Goal: Book appointment/travel/reservation

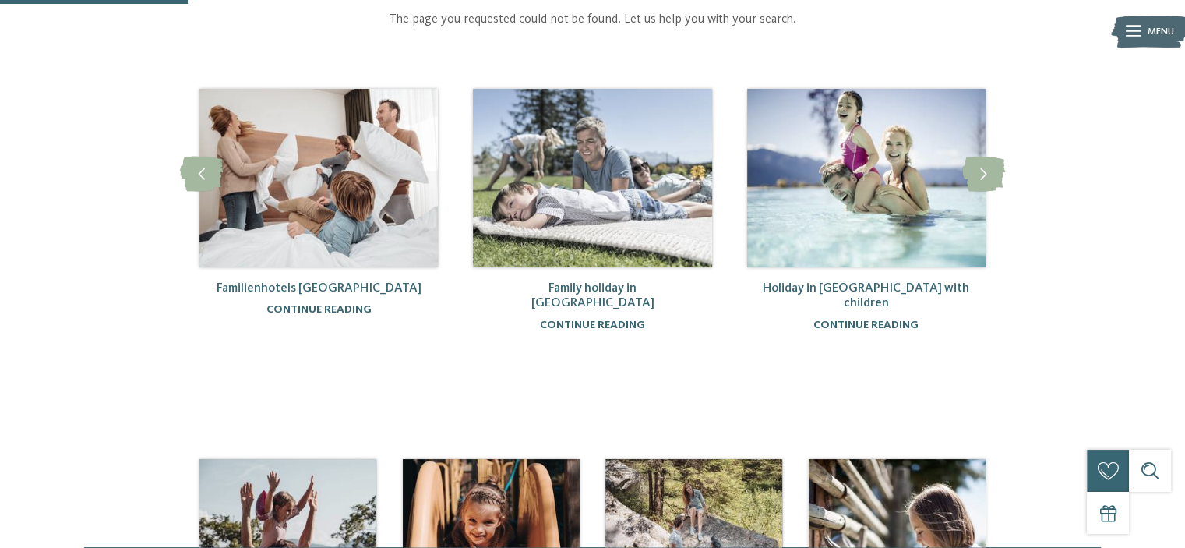
scroll to position [78, 0]
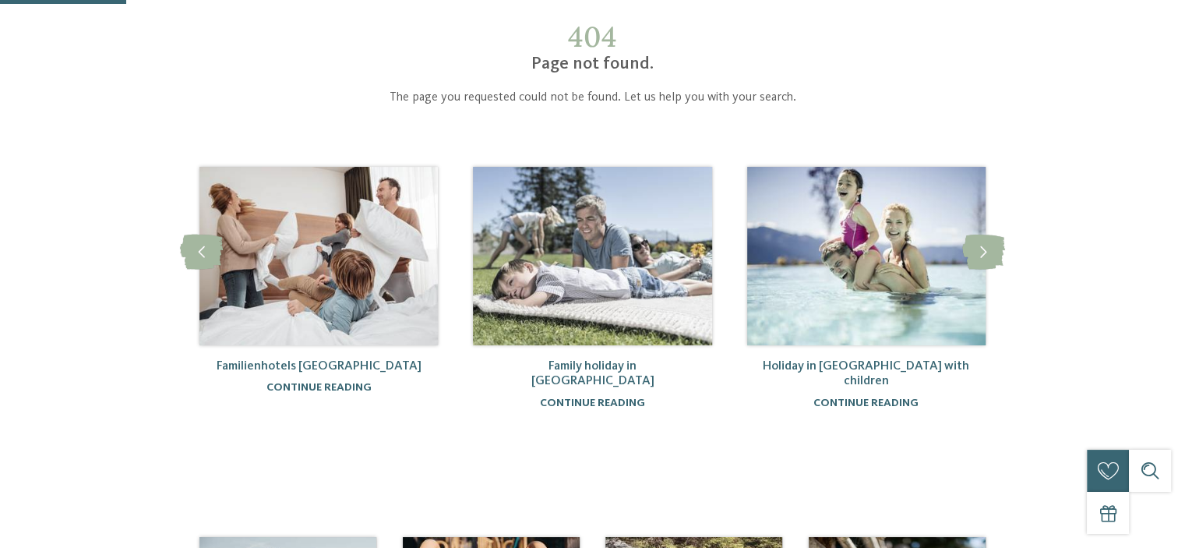
click at [380, 247] on img at bounding box center [319, 256] width 238 height 178
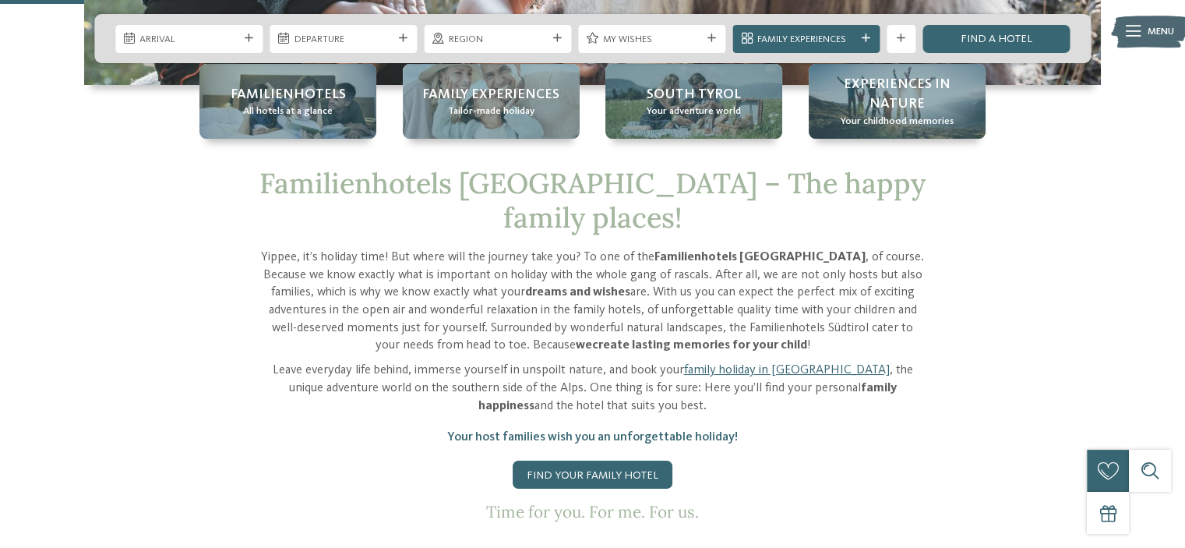
scroll to position [390, 0]
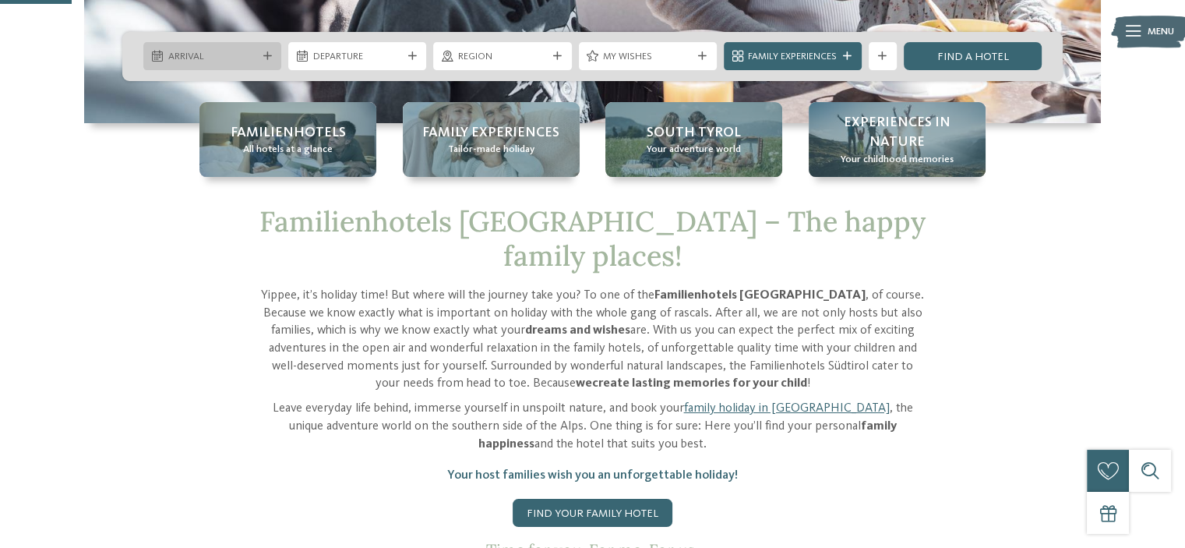
click at [224, 50] on span "Arrival" at bounding box center [212, 57] width 89 height 14
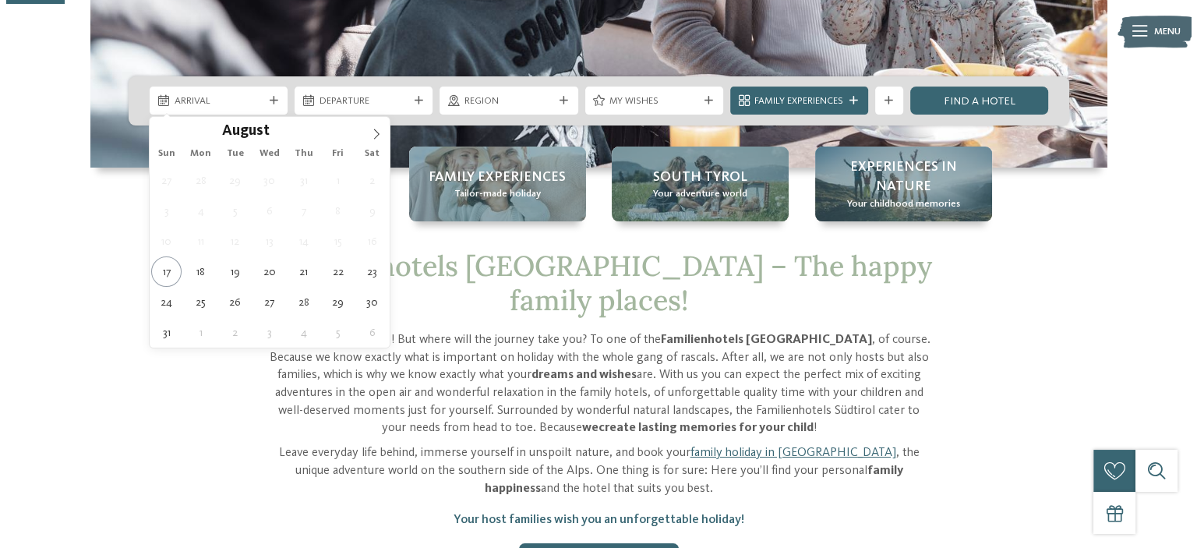
scroll to position [312, 0]
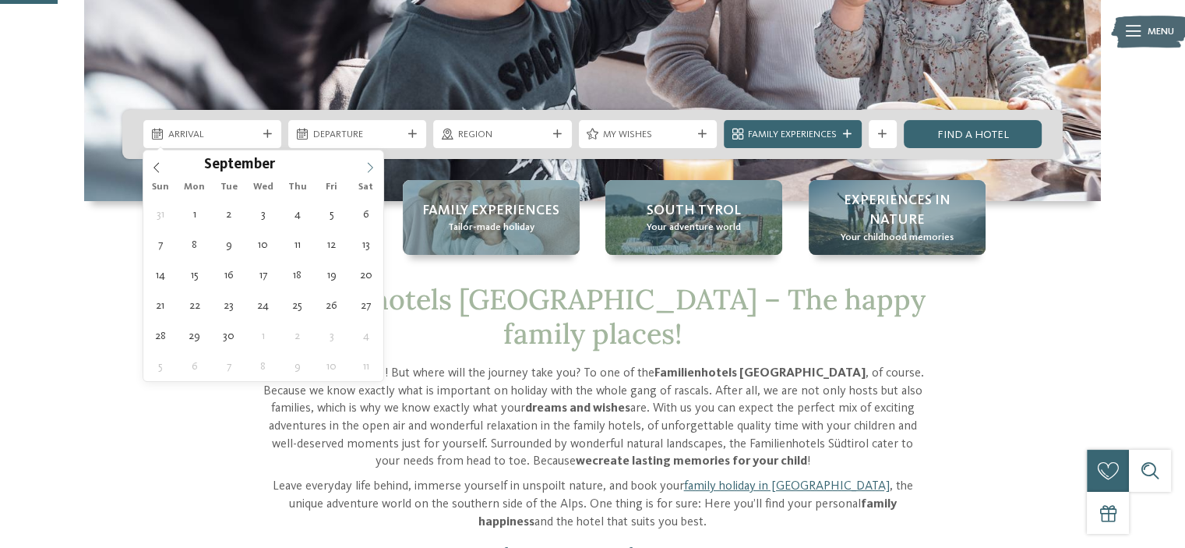
click at [369, 164] on icon at bounding box center [370, 168] width 5 height 10
type input "****"
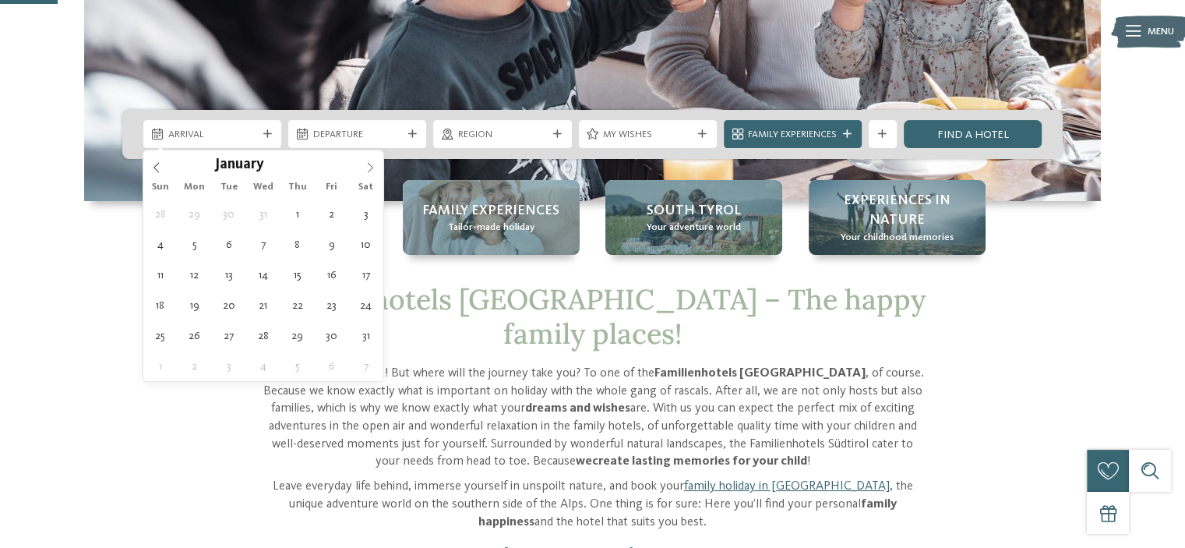
click at [369, 164] on icon at bounding box center [370, 168] width 5 height 10
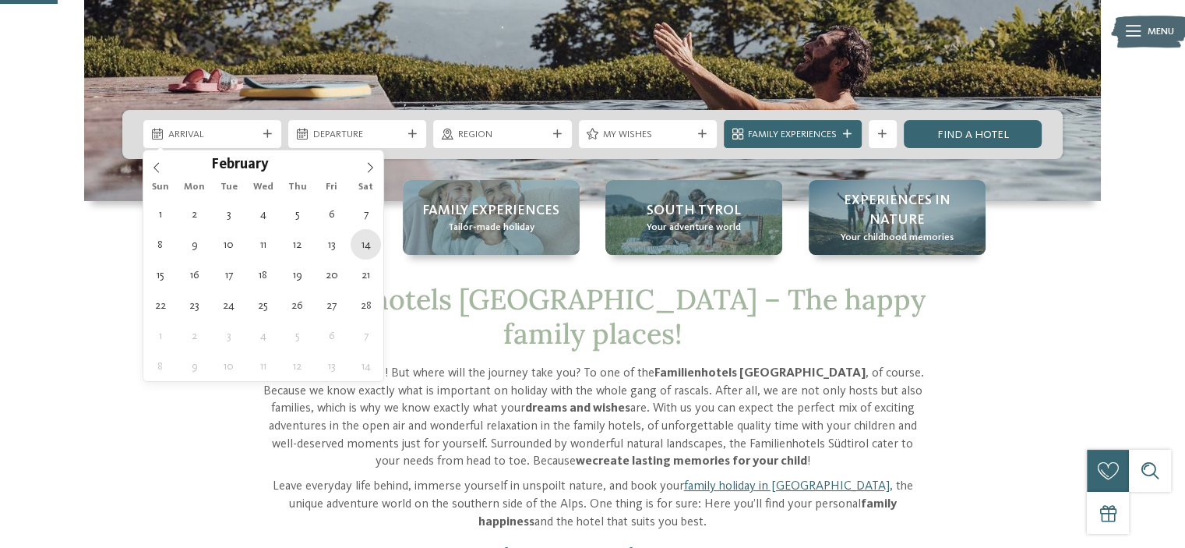
type div "14.02.2026"
type input "****"
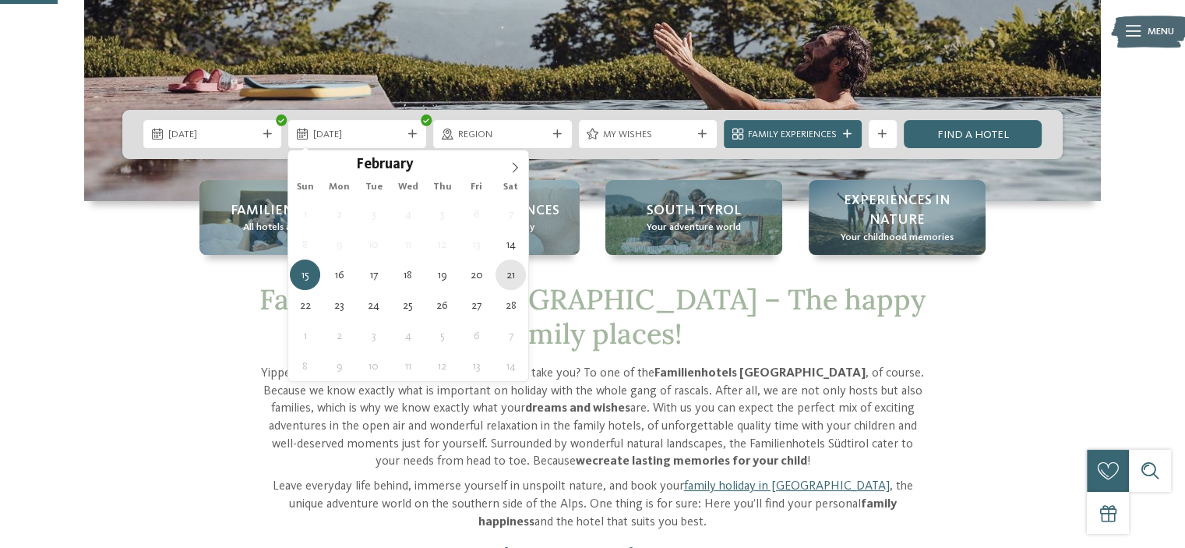
type div "21.02.2026"
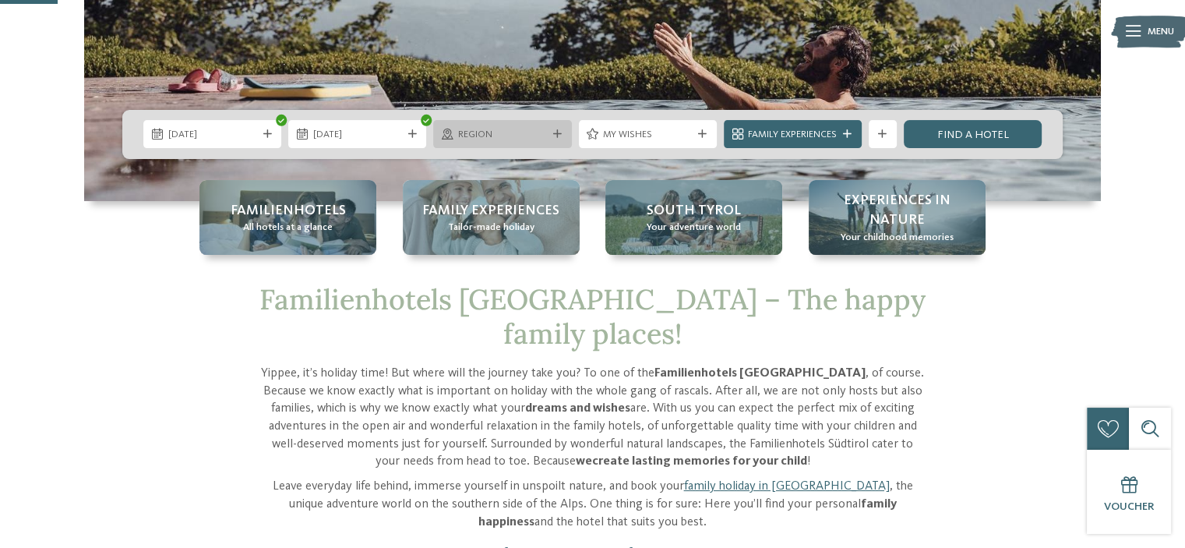
click at [497, 146] on div "Region" at bounding box center [502, 134] width 138 height 28
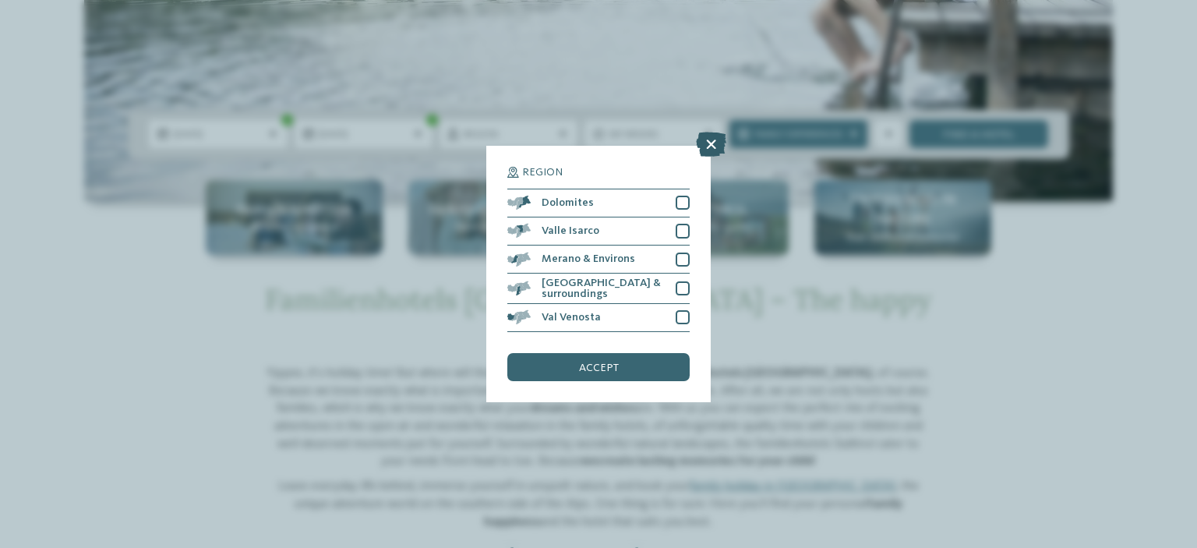
click at [717, 146] on icon at bounding box center [711, 144] width 30 height 25
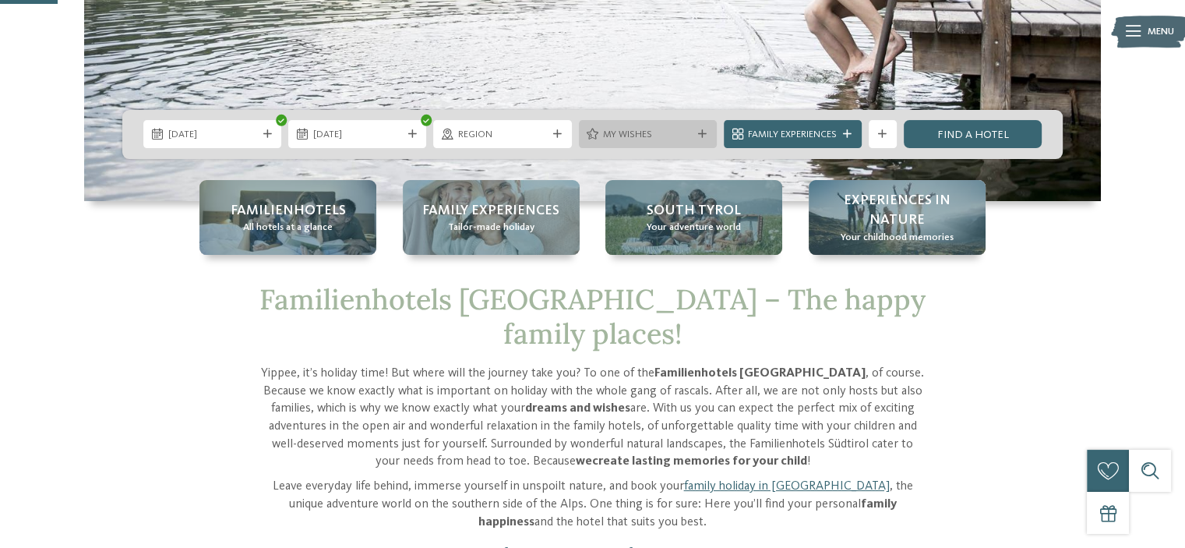
click at [669, 135] on span "My wishes" at bounding box center [647, 135] width 89 height 14
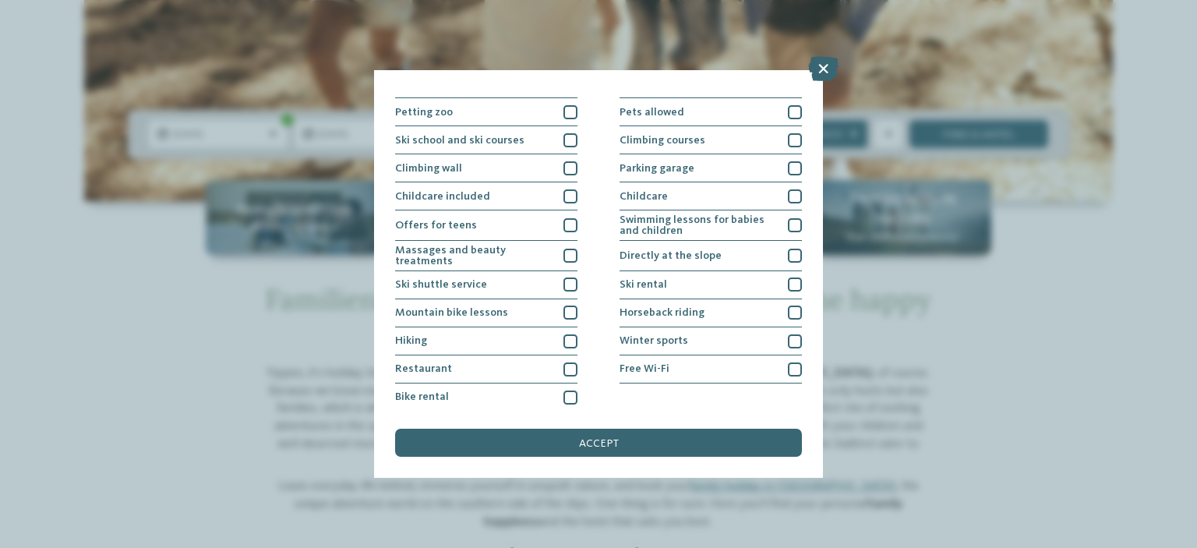
scroll to position [187, 0]
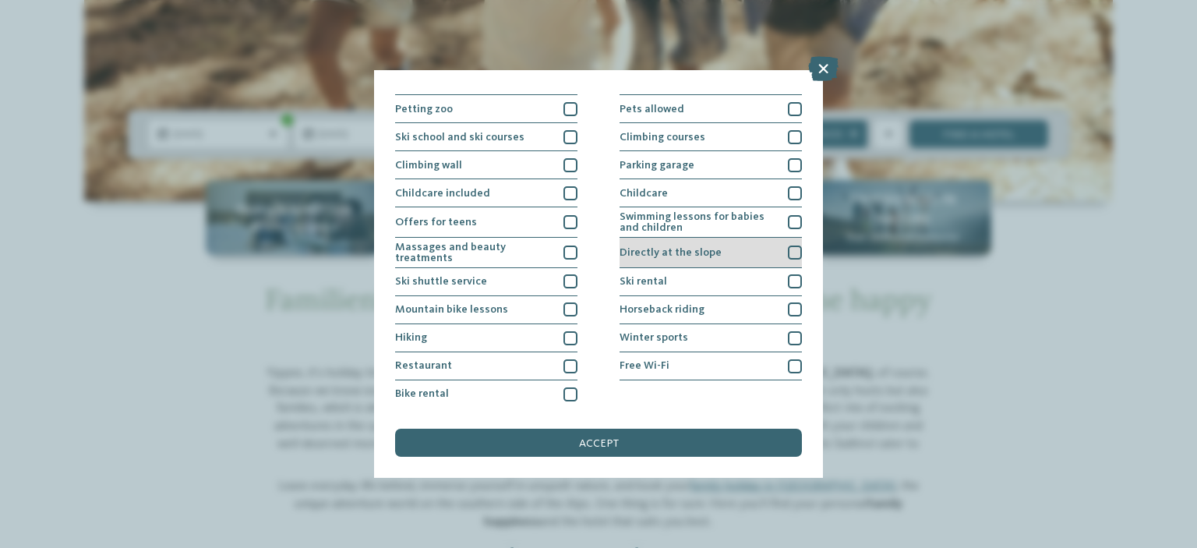
click at [788, 253] on div at bounding box center [795, 253] width 14 height 14
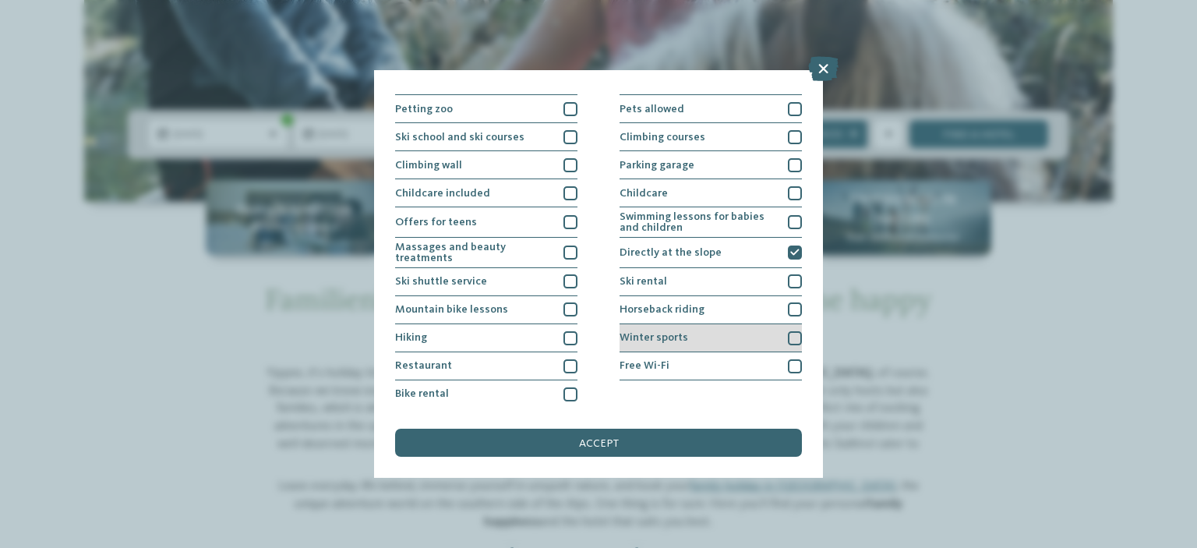
click at [790, 331] on div at bounding box center [795, 338] width 14 height 14
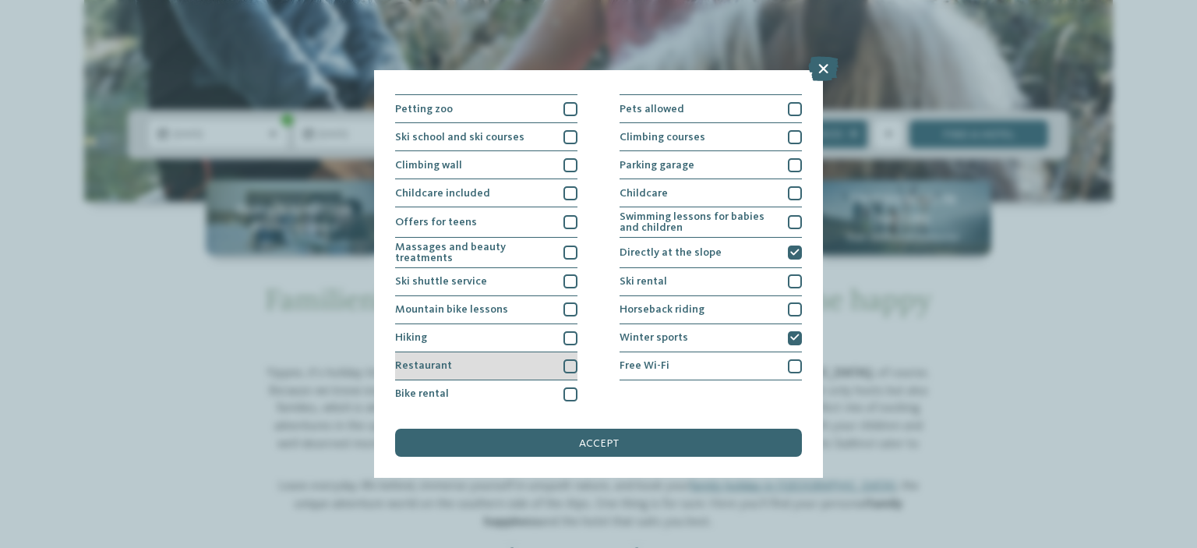
click at [570, 364] on div at bounding box center [570, 366] width 14 height 14
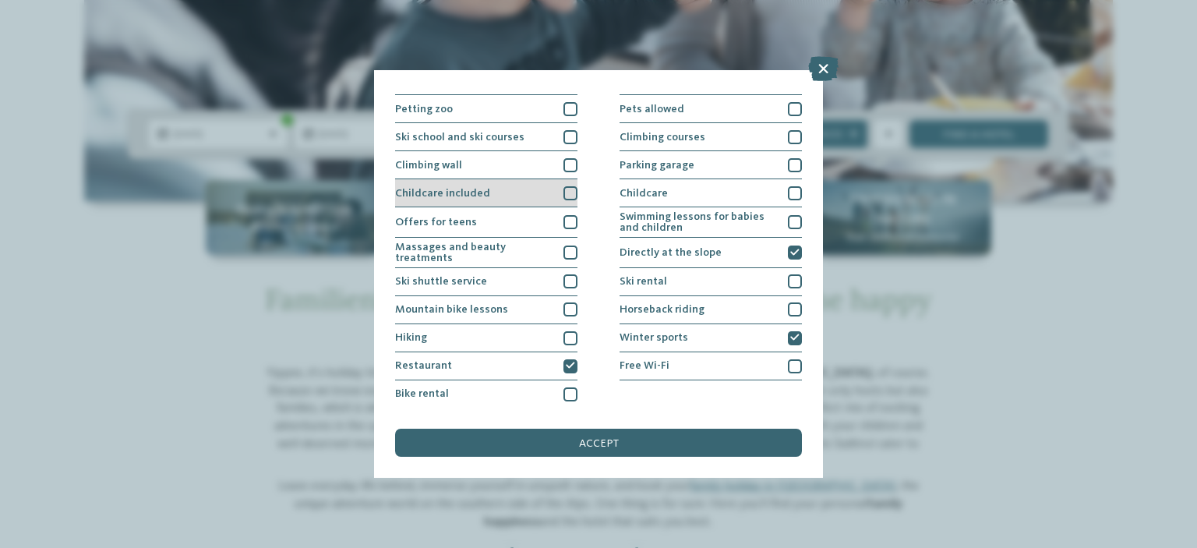
click at [566, 193] on div at bounding box center [570, 193] width 14 height 14
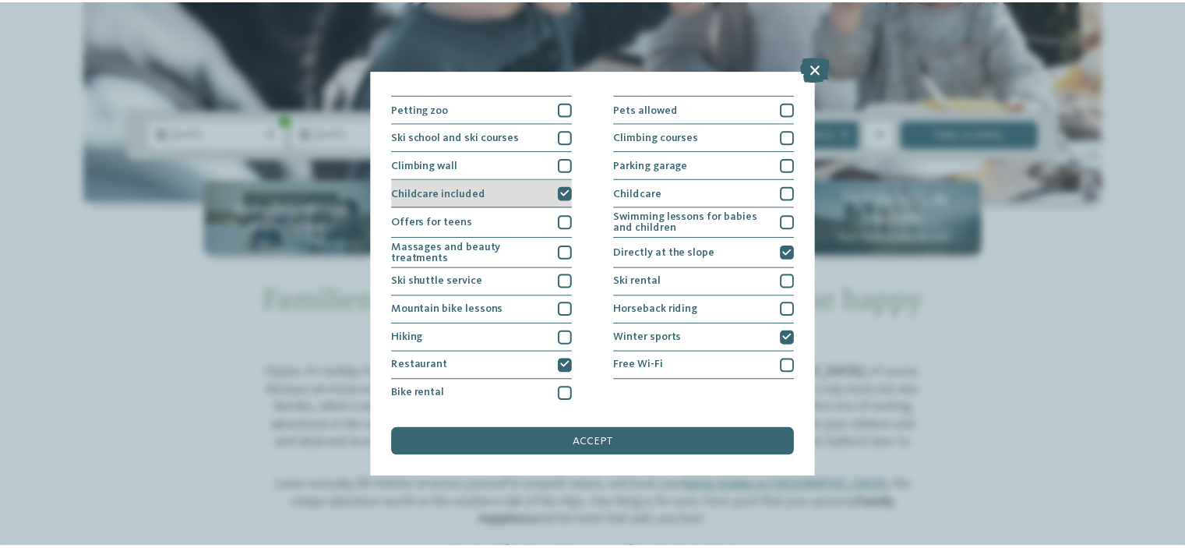
scroll to position [109, 0]
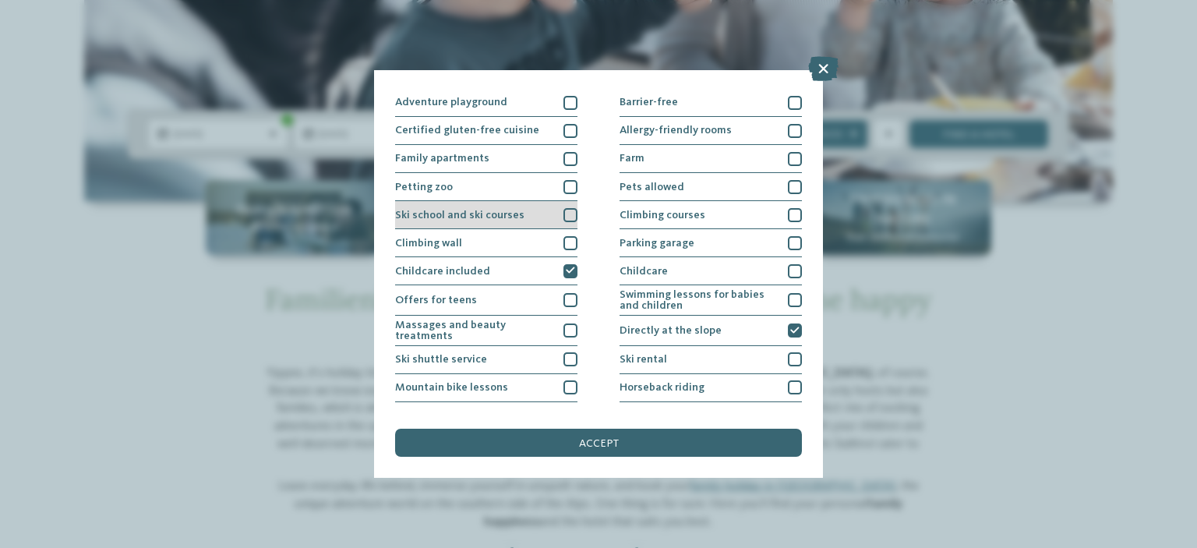
click at [495, 218] on span "Ski school and ski courses" at bounding box center [459, 215] width 129 height 11
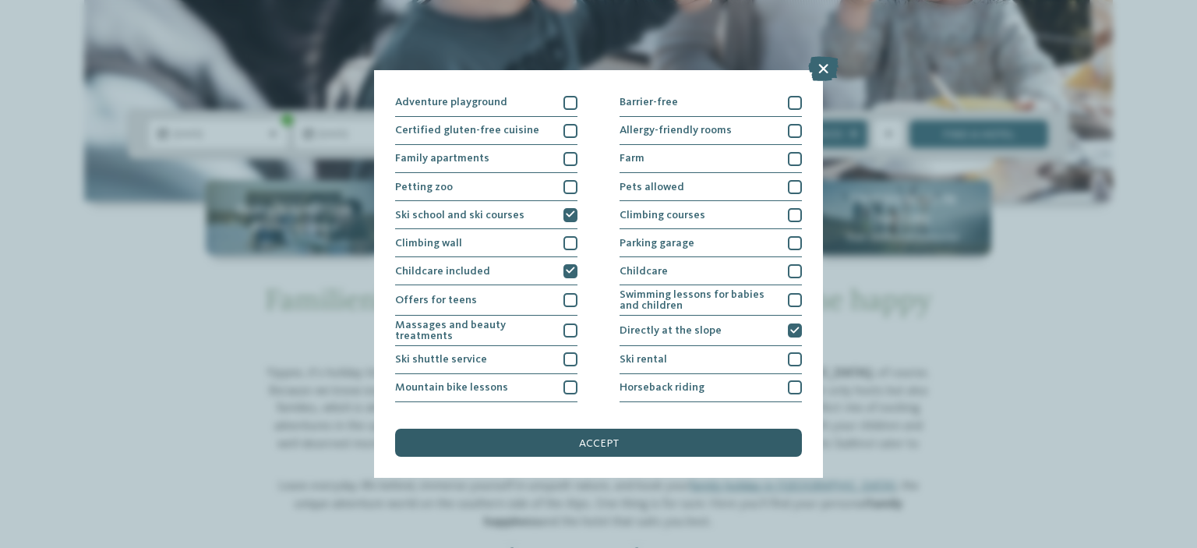
click at [623, 433] on div "accept" at bounding box center [598, 443] width 407 height 28
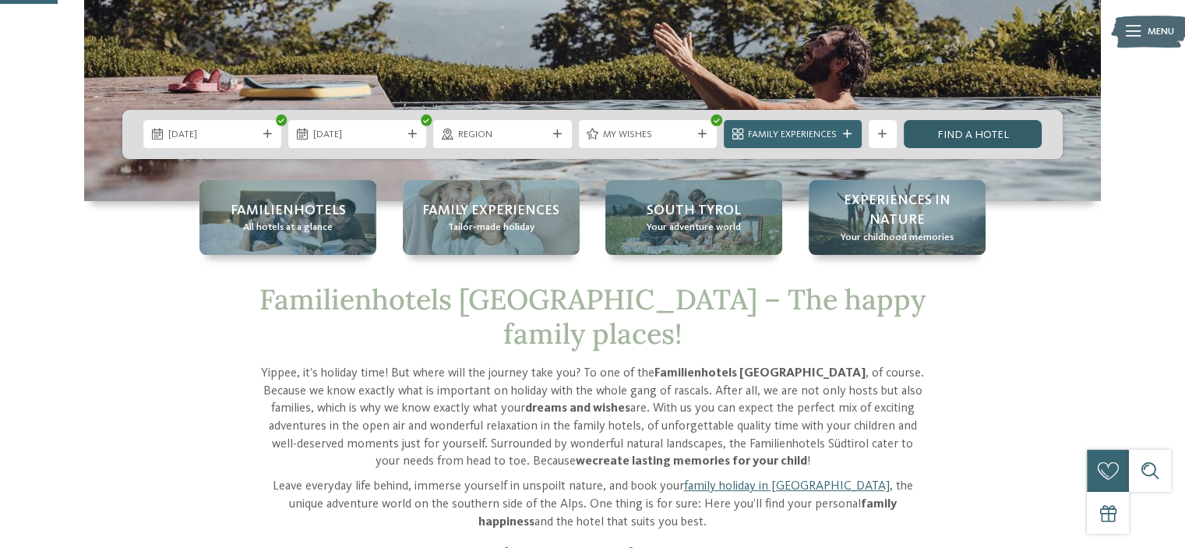
click at [958, 130] on link "Find a hotel" at bounding box center [973, 134] width 138 height 28
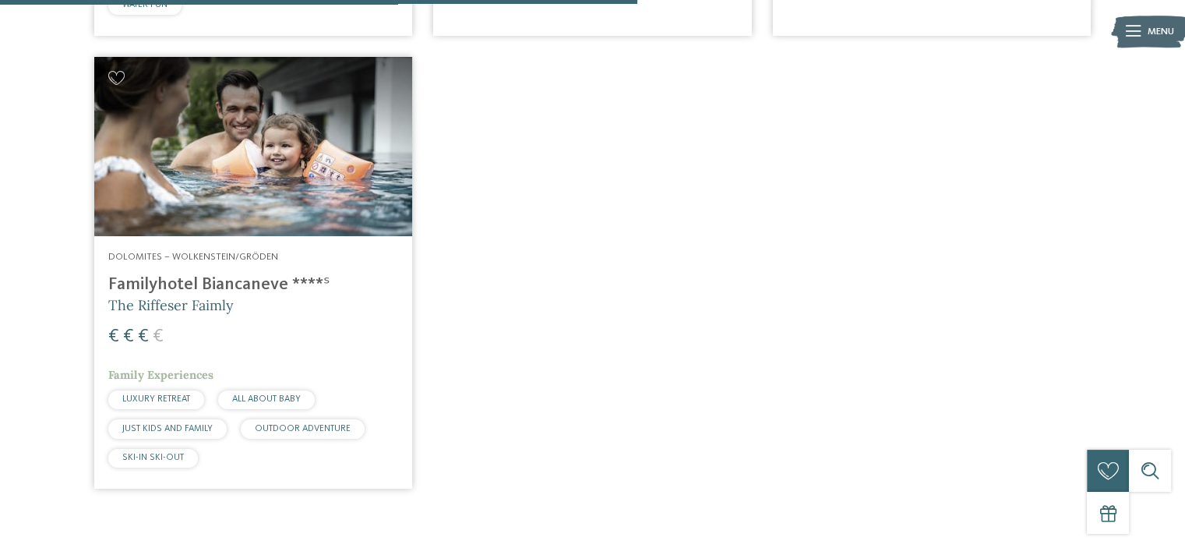
scroll to position [885, 0]
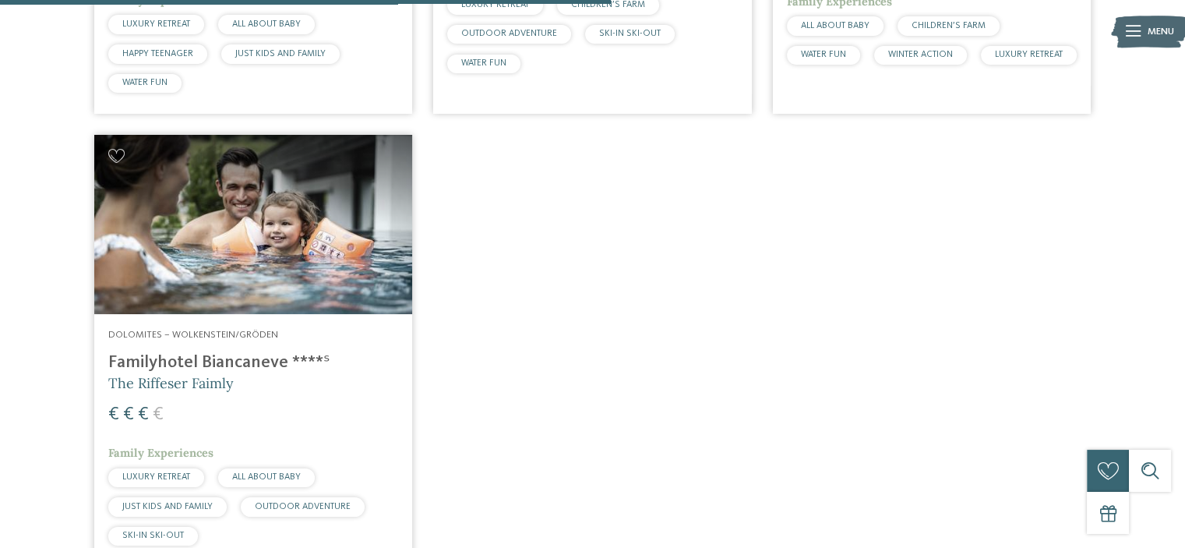
click at [281, 219] on img at bounding box center [253, 224] width 318 height 179
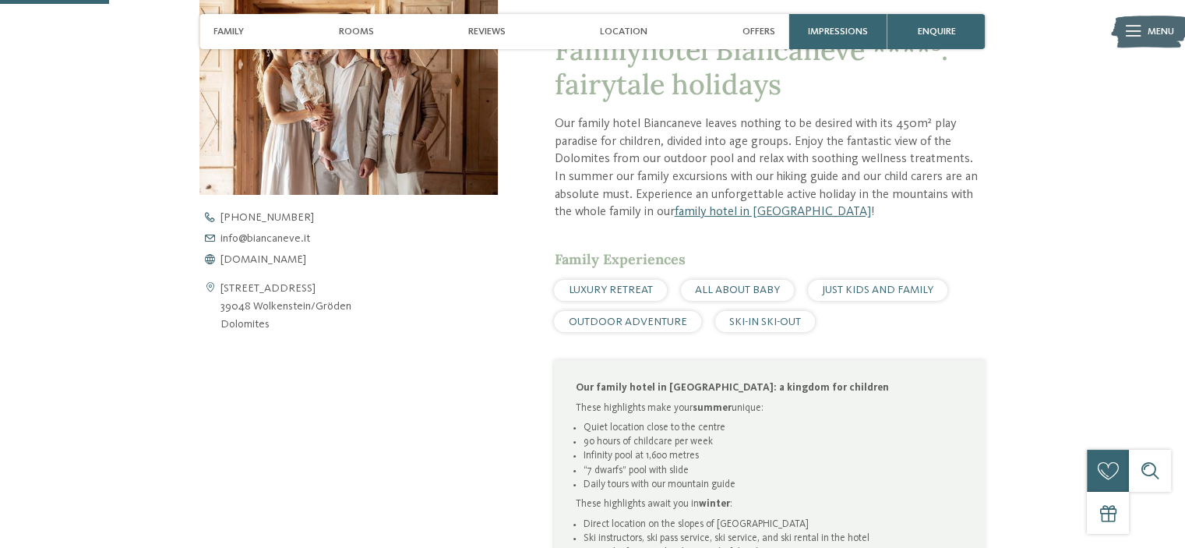
scroll to position [623, 0]
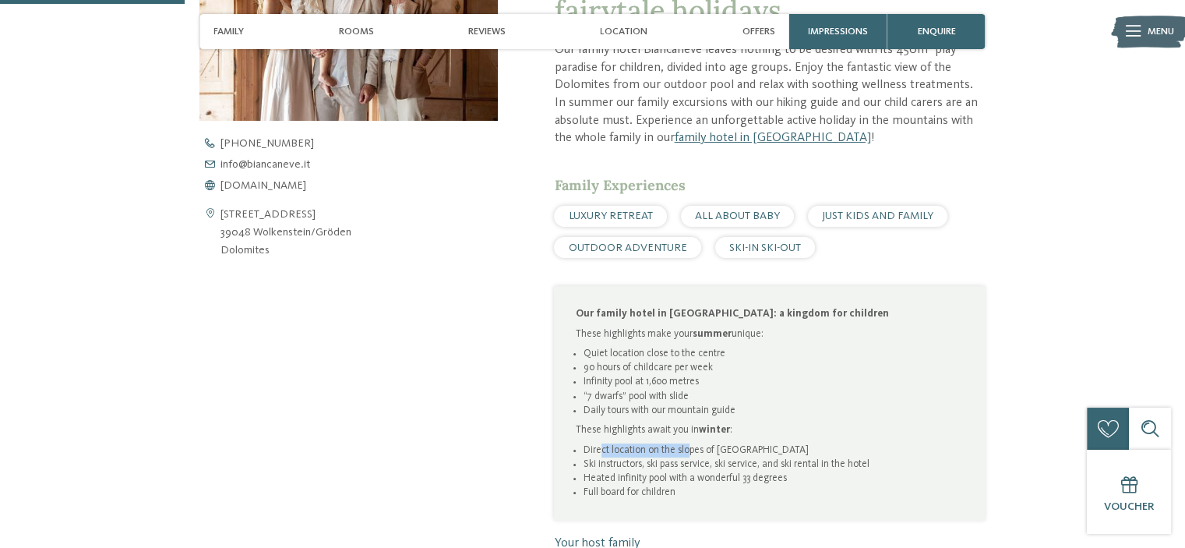
drag, startPoint x: 602, startPoint y: 443, endPoint x: 688, endPoint y: 447, distance: 86.6
click at [688, 447] on li "Direct location on the slopes of [GEOGRAPHIC_DATA]" at bounding box center [774, 450] width 381 height 14
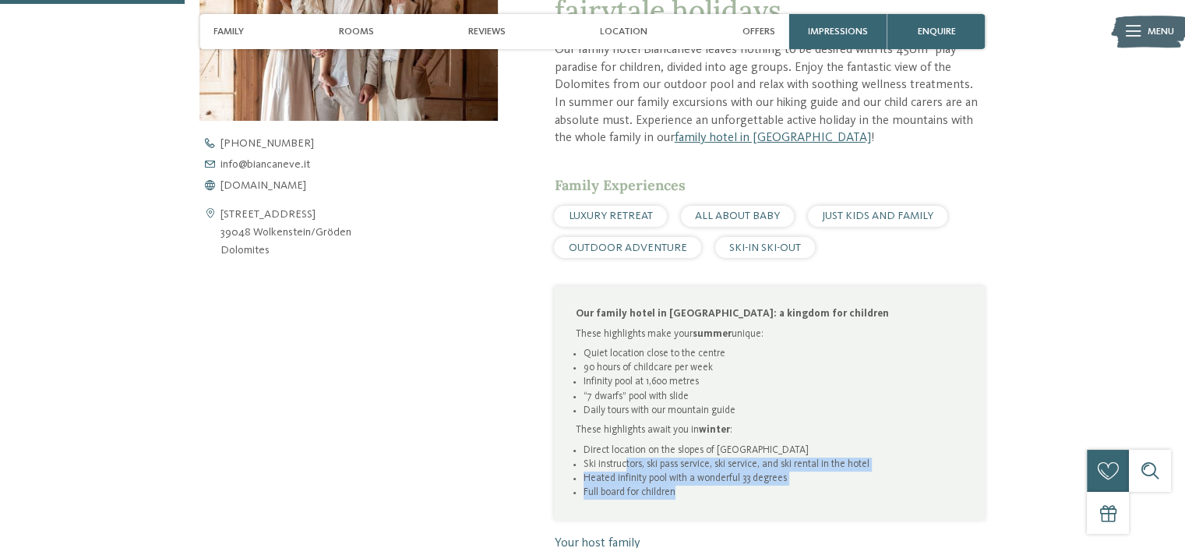
drag, startPoint x: 627, startPoint y: 461, endPoint x: 697, endPoint y: 492, distance: 76.8
click at [697, 492] on ul "Direct location on the slopes of Sellaronda Ski instructors, ski pass service, …" at bounding box center [770, 471] width 389 height 57
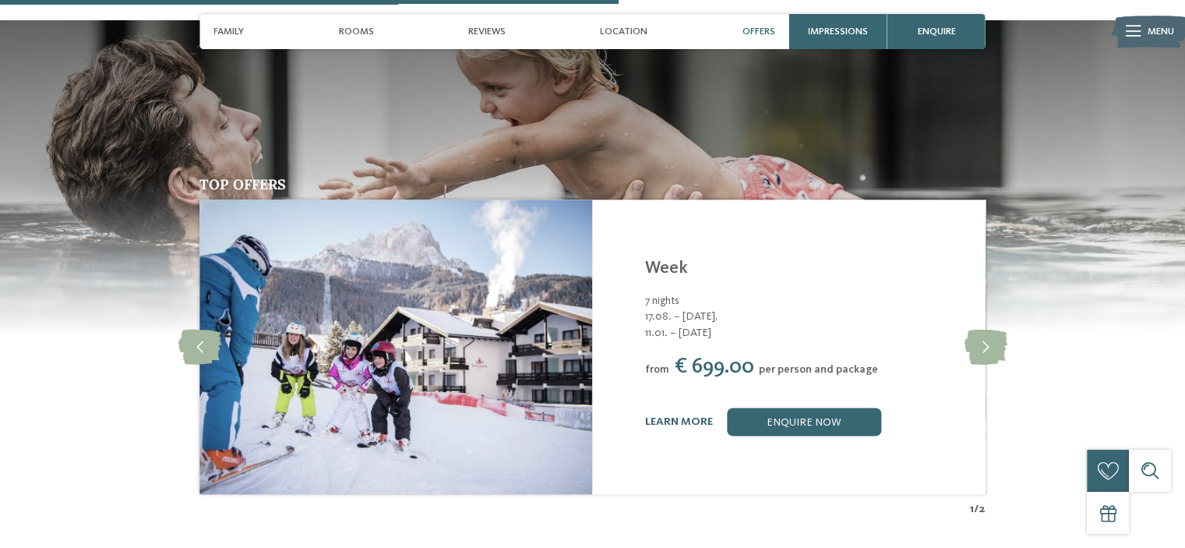
scroll to position [2104, 0]
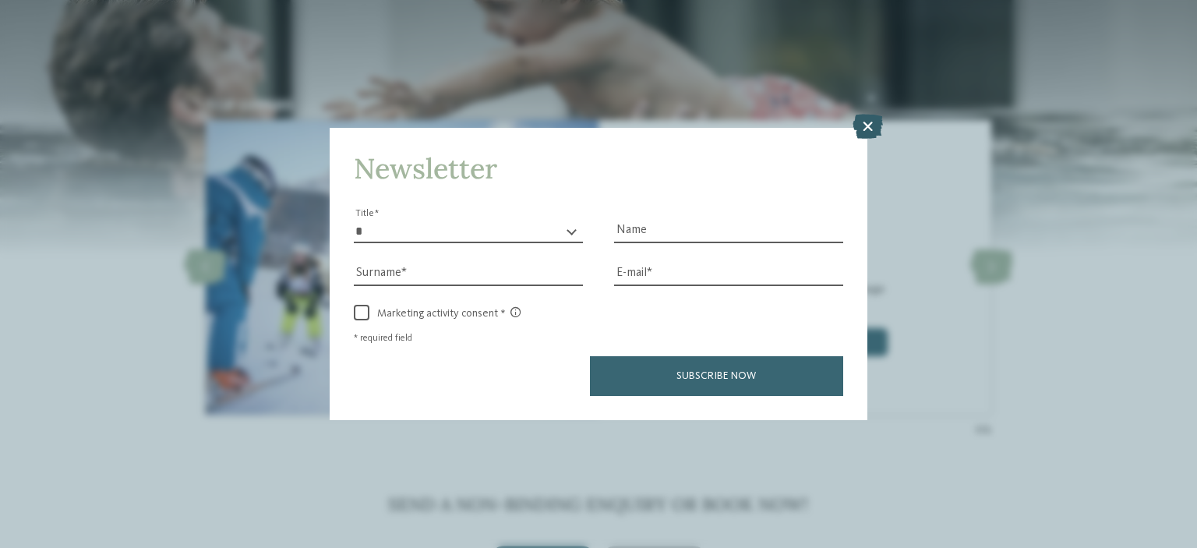
click at [857, 124] on icon at bounding box center [868, 126] width 30 height 25
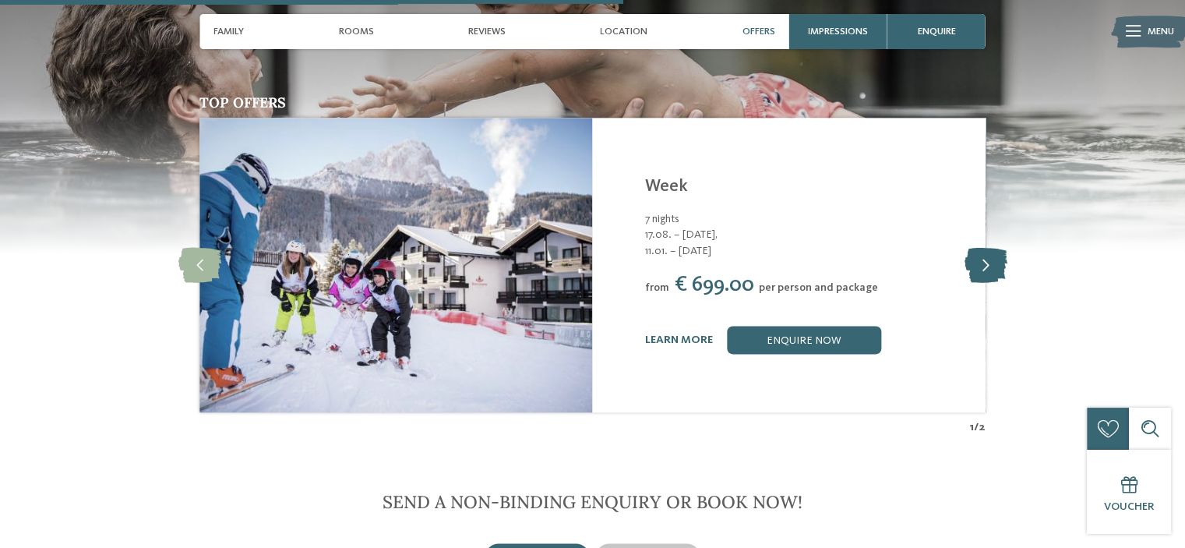
click at [994, 261] on icon at bounding box center [985, 264] width 43 height 35
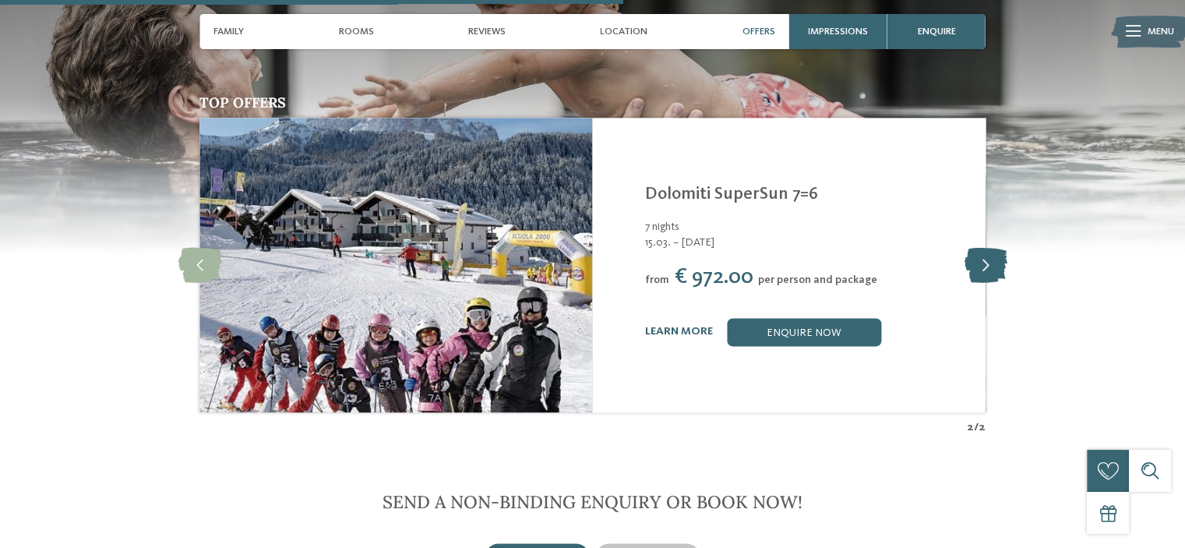
click at [994, 261] on icon at bounding box center [985, 264] width 43 height 35
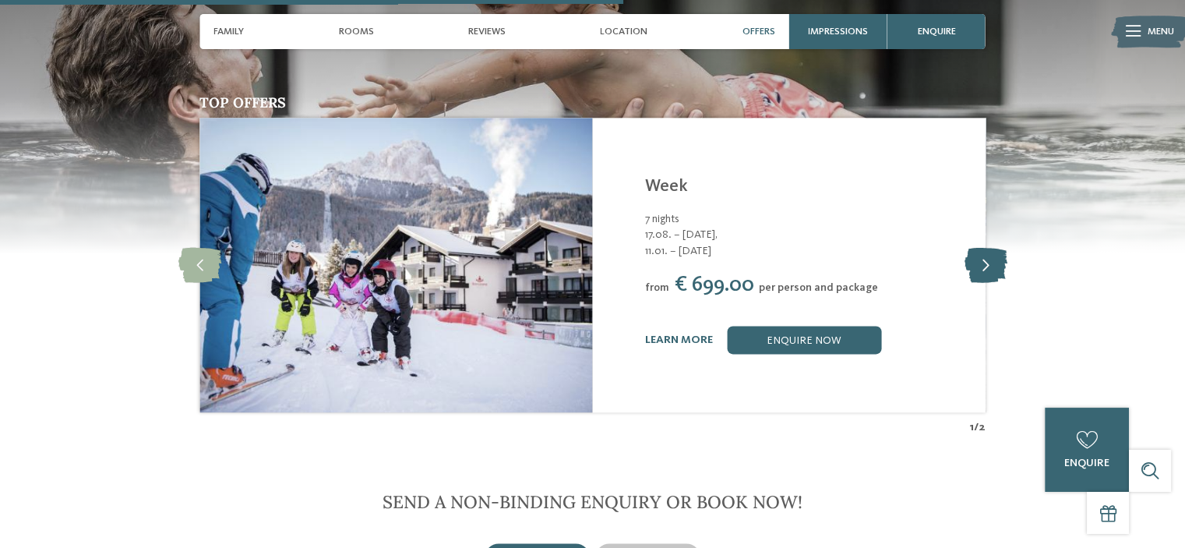
click at [994, 261] on icon at bounding box center [985, 264] width 43 height 35
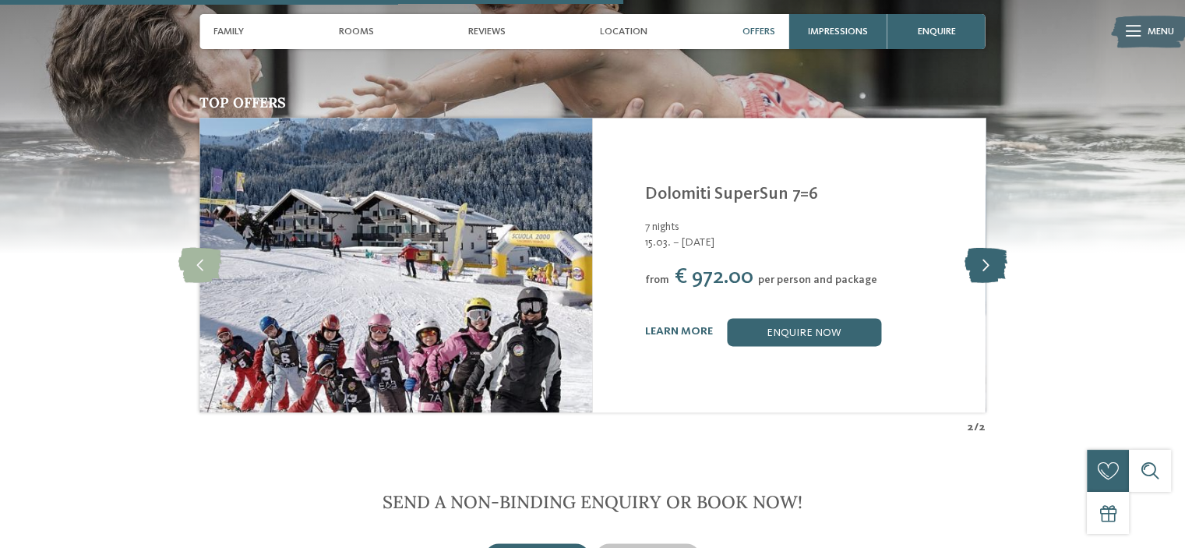
click at [994, 261] on icon at bounding box center [985, 264] width 43 height 35
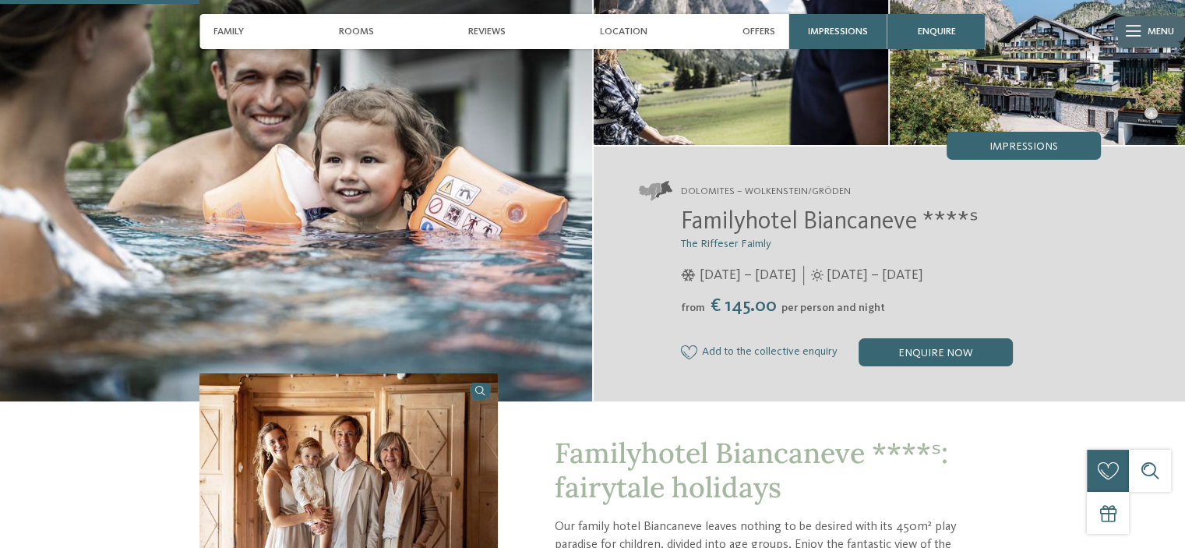
scroll to position [0, 0]
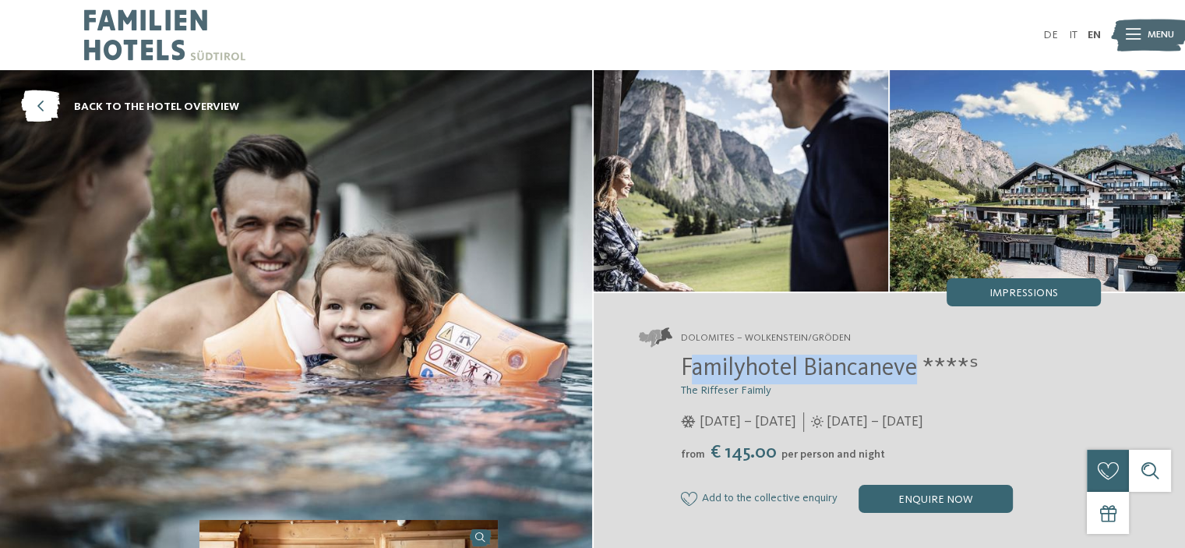
drag, startPoint x: 687, startPoint y: 369, endPoint x: 917, endPoint y: 372, distance: 229.1
click at [917, 372] on span "Familyhotel Biancaneve ****ˢ" at bounding box center [830, 368] width 298 height 25
copy span "amilyhotel Biancaneve"
